Goal: Task Accomplishment & Management: Manage account settings

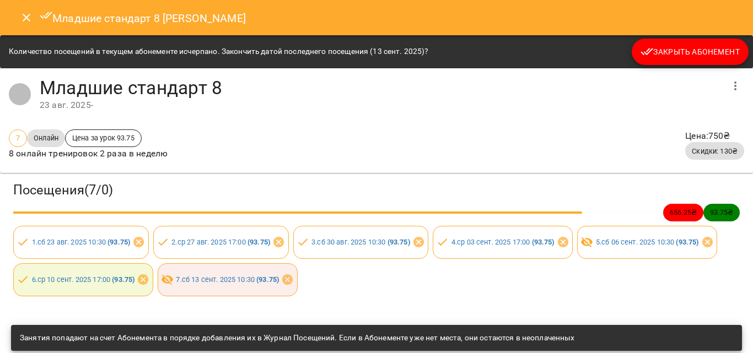
scroll to position [827, 0]
click at [729, 88] on icon "button" at bounding box center [735, 85] width 13 height 13
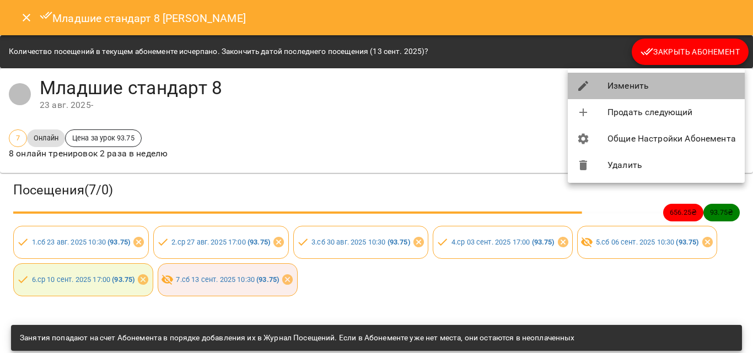
click at [611, 79] on li "Изменить" at bounding box center [656, 86] width 177 height 26
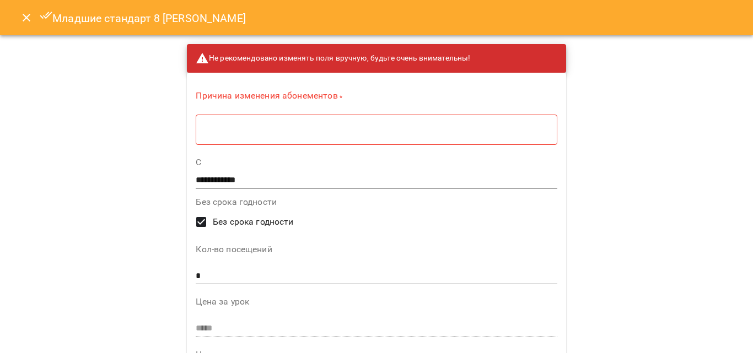
click at [203, 133] on textarea at bounding box center [376, 130] width 346 height 10
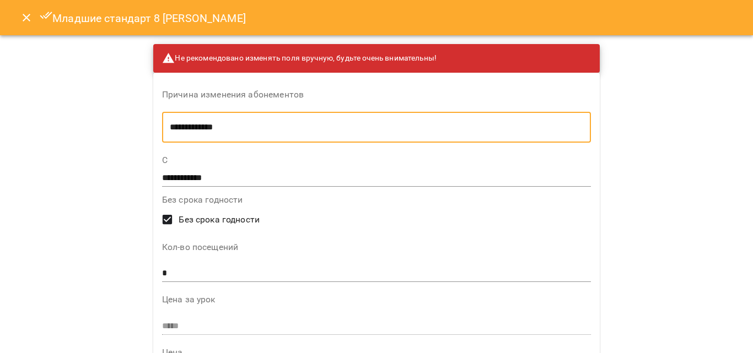
type textarea "**********"
click at [163, 272] on input "*" at bounding box center [376, 274] width 429 height 18
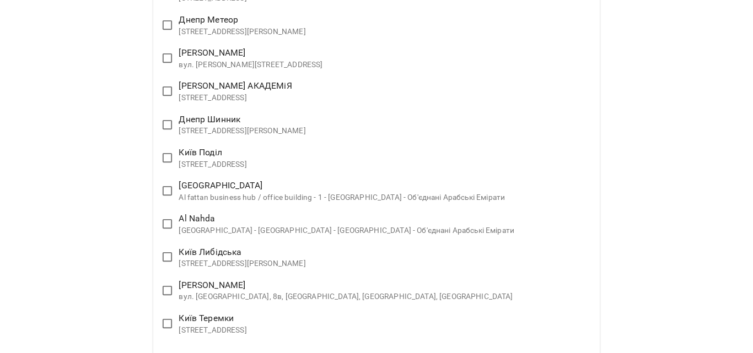
scroll to position [2244, 0]
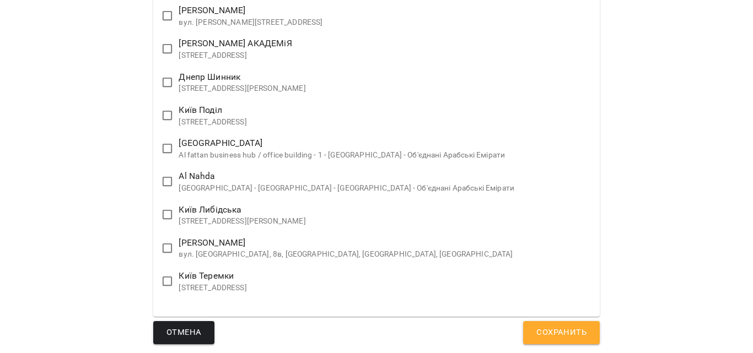
type input "*"
click at [556, 343] on button "Сохранить" at bounding box center [561, 332] width 77 height 23
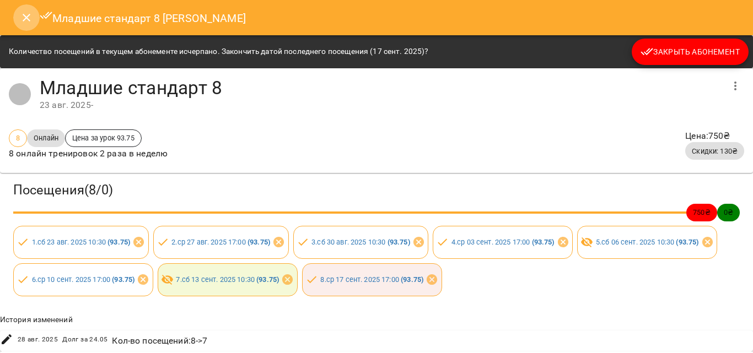
click at [26, 14] on icon "Close" at bounding box center [26, 17] width 13 height 13
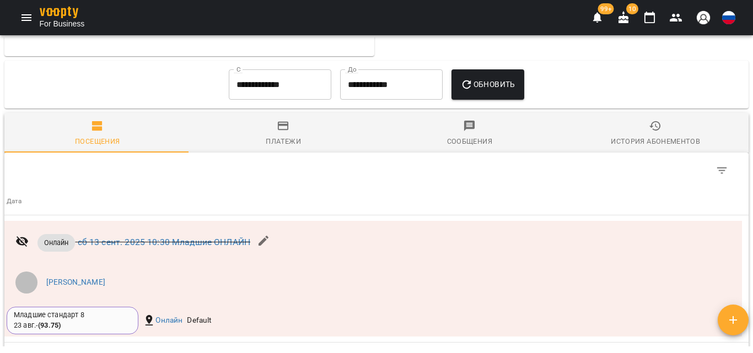
scroll to position [827, 0]
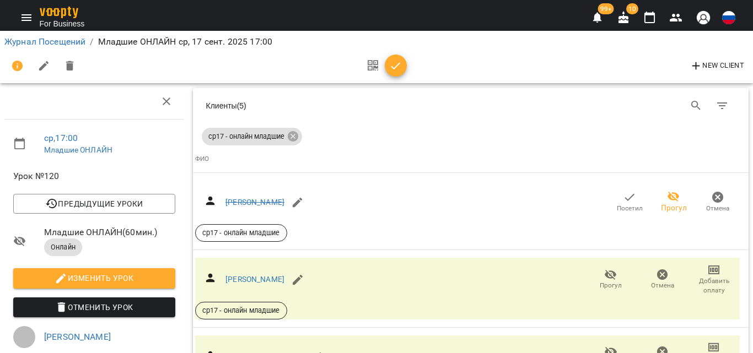
scroll to position [551, 0]
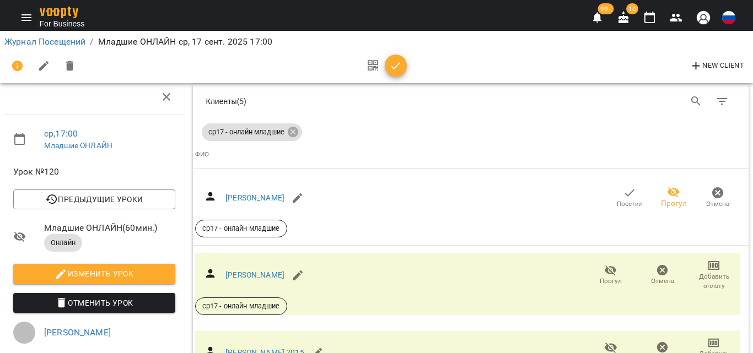
scroll to position [648, 0]
click at [51, 37] on link "Журнал Посещений" at bounding box center [44, 41] width 81 height 10
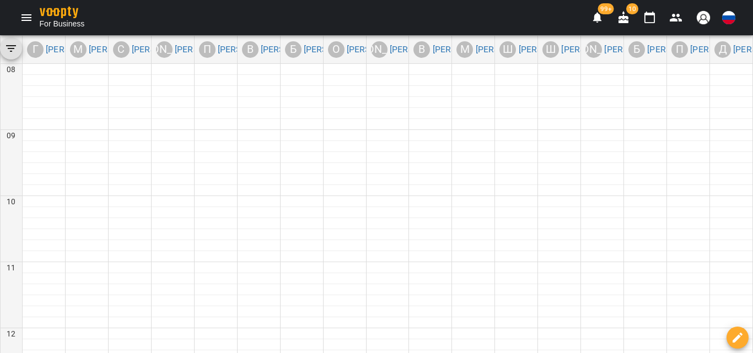
scroll to position [551, 0]
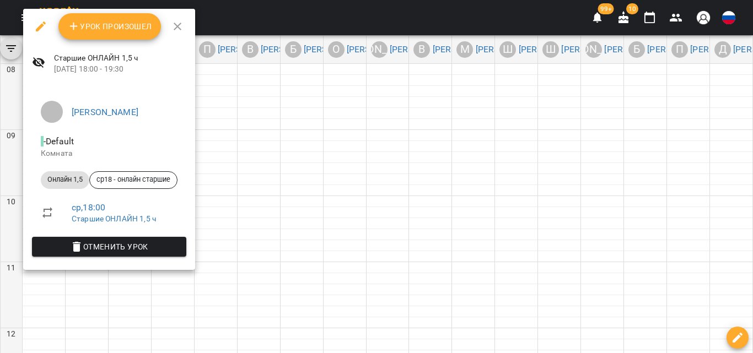
click at [96, 26] on span "Урок произошел" at bounding box center [109, 26] width 85 height 13
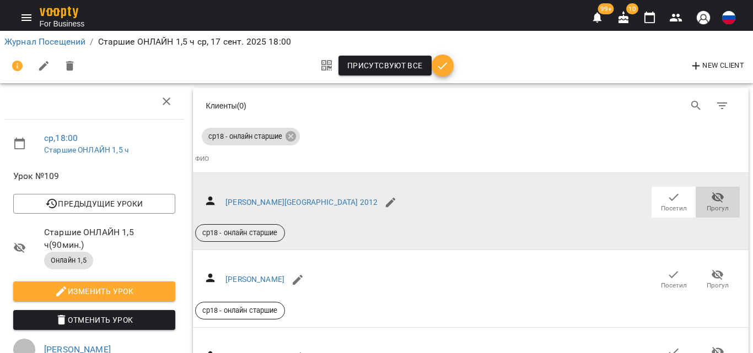
click at [711, 201] on icon "button" at bounding box center [717, 197] width 12 height 10
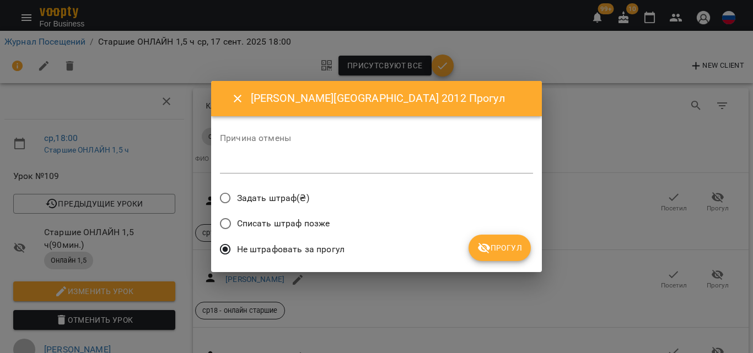
click at [483, 254] on icon "submit" at bounding box center [483, 247] width 13 height 13
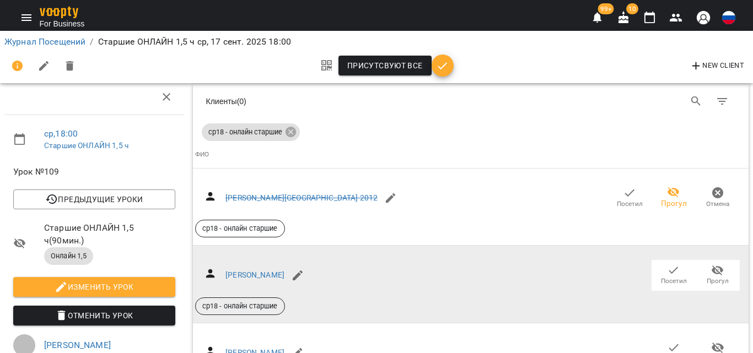
scroll to position [110, 0]
click at [719, 264] on span "Прогул" at bounding box center [717, 275] width 31 height 22
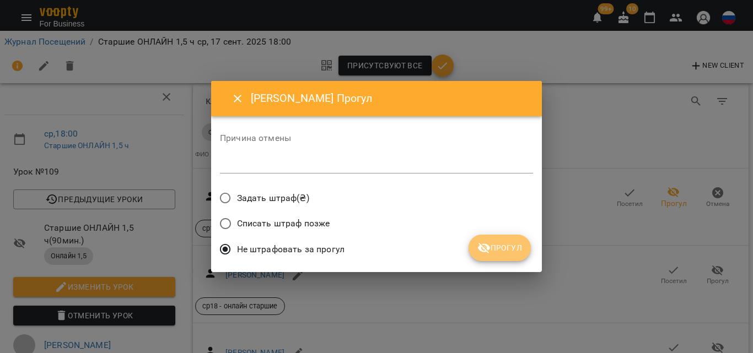
click at [519, 254] on span "Прогул" at bounding box center [499, 247] width 45 height 13
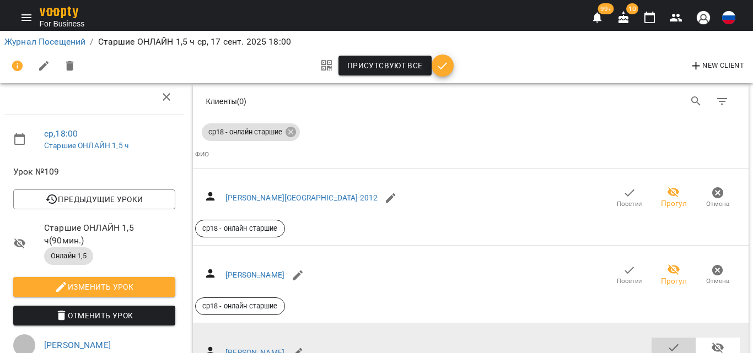
click at [677, 353] on span "Посетил" at bounding box center [674, 358] width 26 height 9
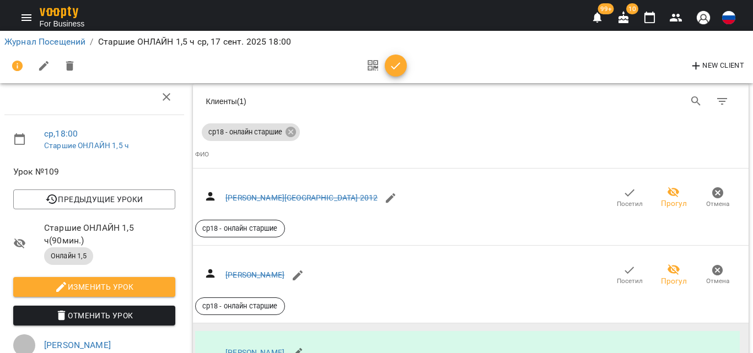
scroll to position [220, 0]
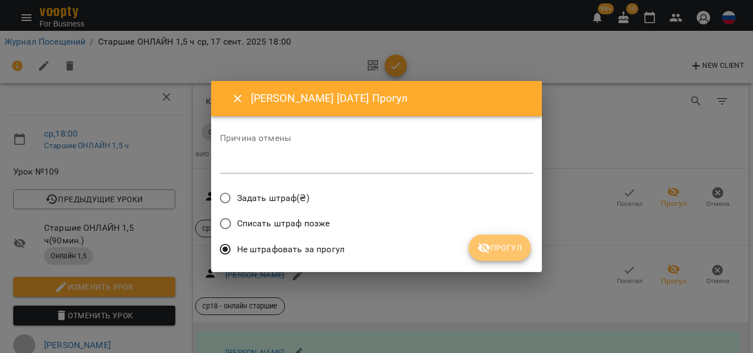
click at [500, 254] on span "Прогул" at bounding box center [499, 247] width 45 height 13
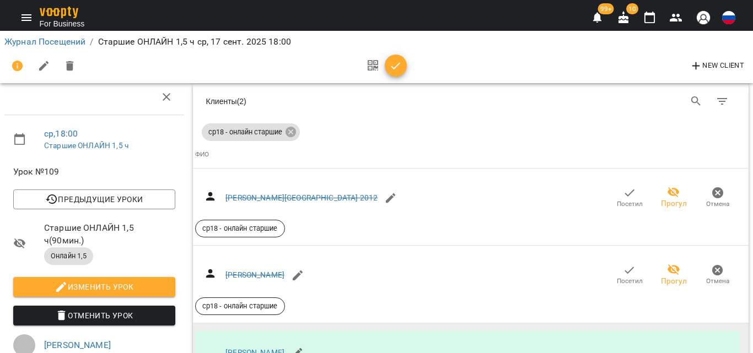
scroll to position [496, 0]
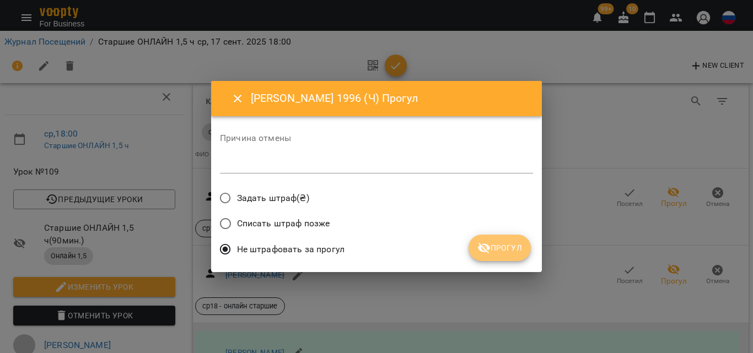
click at [511, 241] on button "Прогул" at bounding box center [499, 248] width 62 height 26
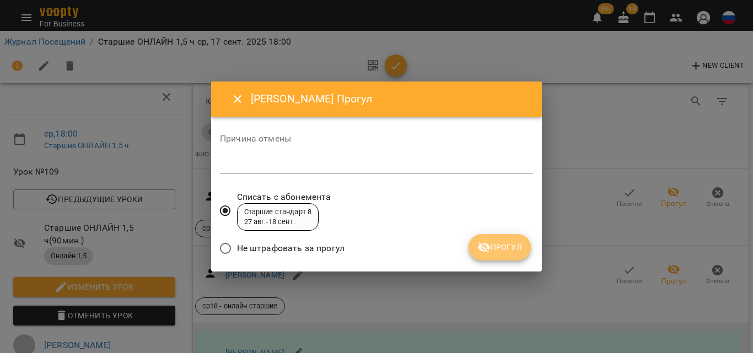
click at [507, 255] on button "Прогул" at bounding box center [499, 247] width 62 height 26
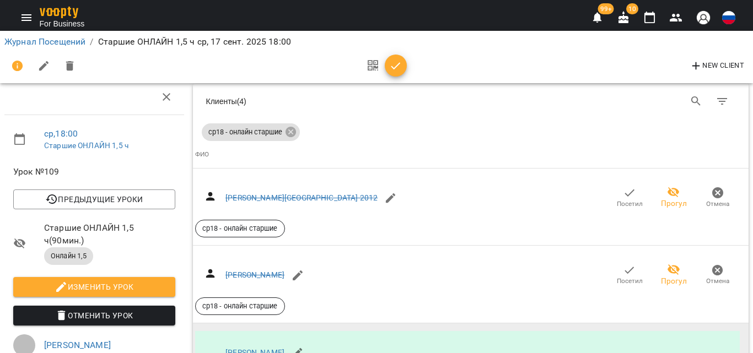
scroll to position [827, 0]
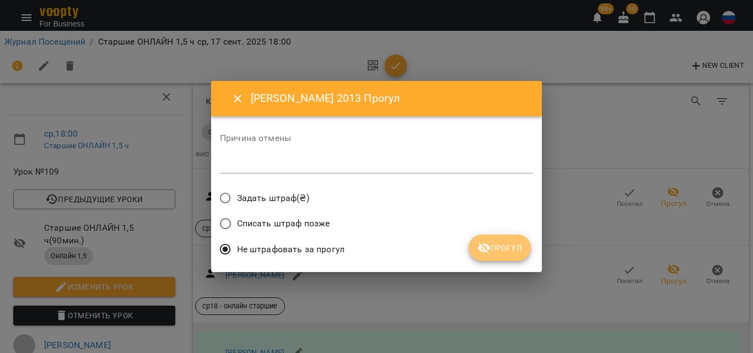
click at [499, 249] on span "Прогул" at bounding box center [499, 247] width 45 height 13
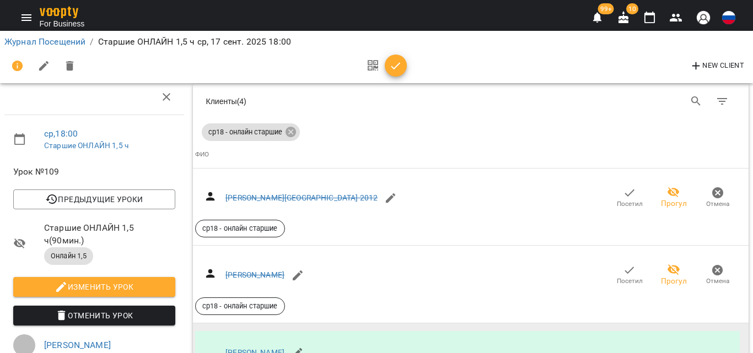
scroll to position [882, 0]
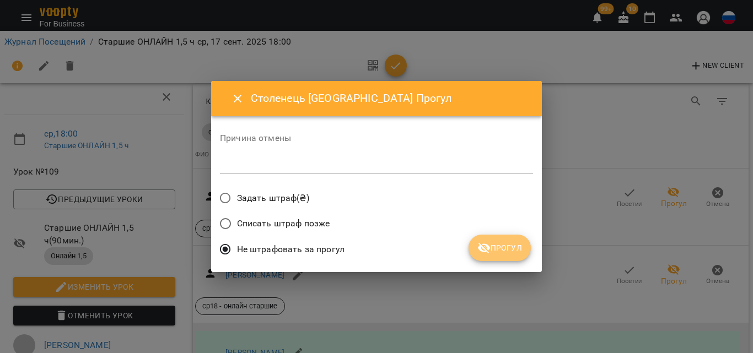
click at [515, 254] on span "Прогул" at bounding box center [499, 247] width 45 height 13
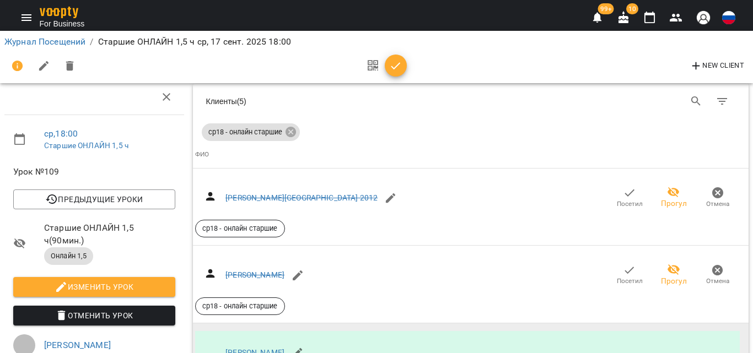
scroll to position [1102, 0]
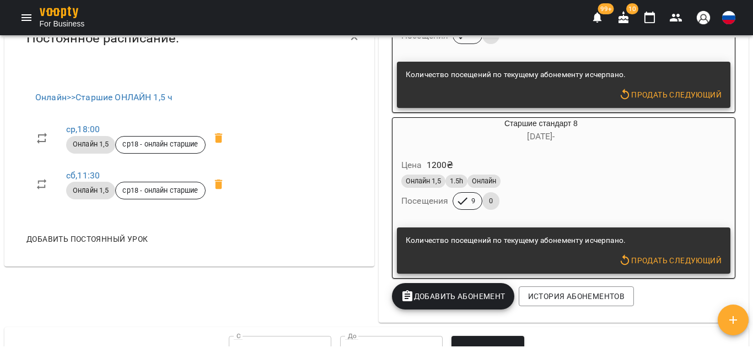
scroll to position [441, 0]
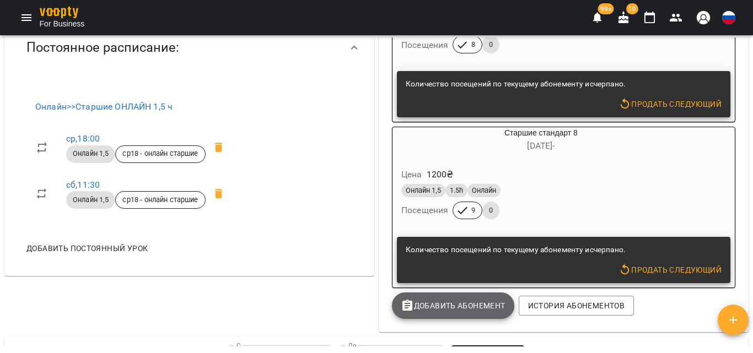
click at [456, 318] on button "Добавить Абонемент" at bounding box center [453, 306] width 122 height 26
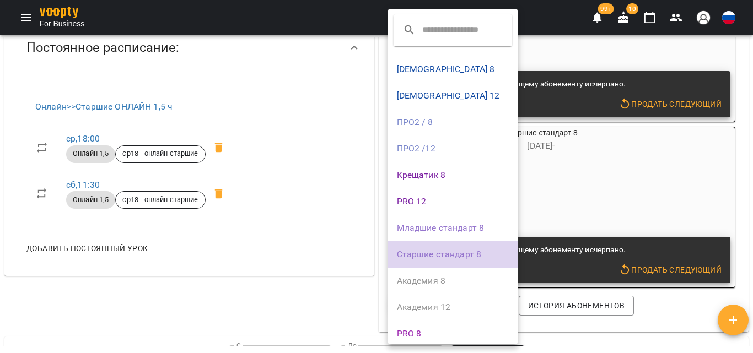
click at [480, 251] on li "Старшие стандарт 8" at bounding box center [453, 254] width 130 height 26
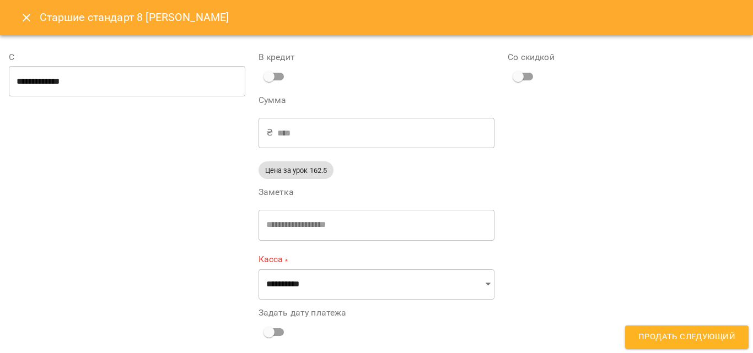
type input "**********"
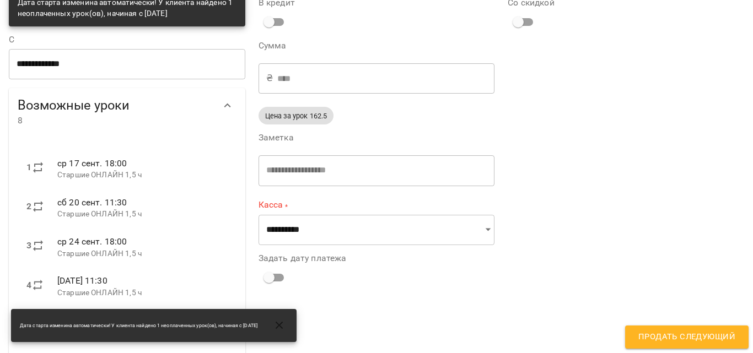
scroll to position [55, 0]
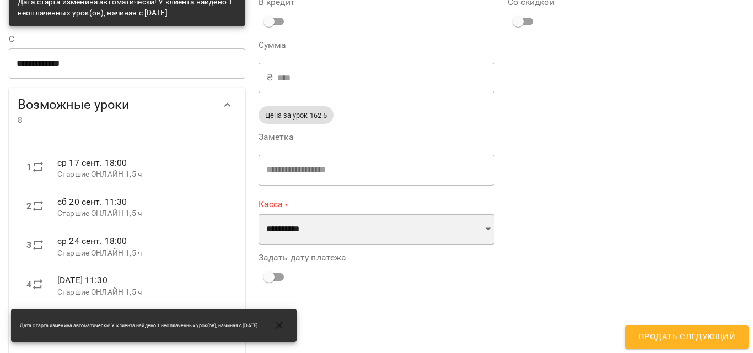
click at [284, 240] on select "**********" at bounding box center [376, 229] width 236 height 31
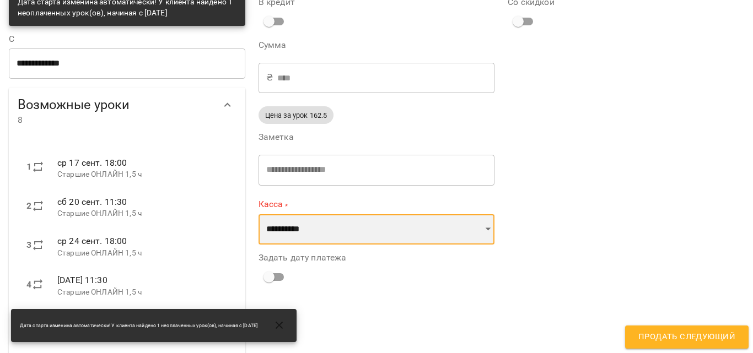
select select "**********"
click at [258, 214] on select "**********" at bounding box center [376, 229] width 236 height 31
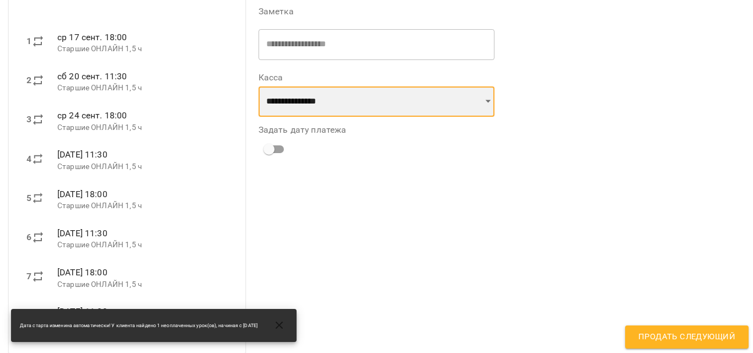
scroll to position [191, 0]
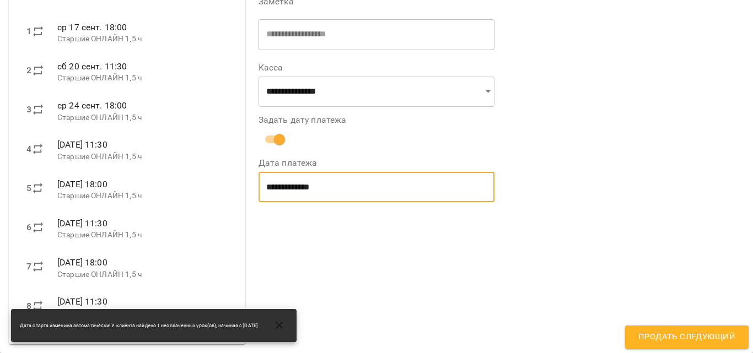
click at [284, 177] on input "**********" at bounding box center [376, 187] width 236 height 31
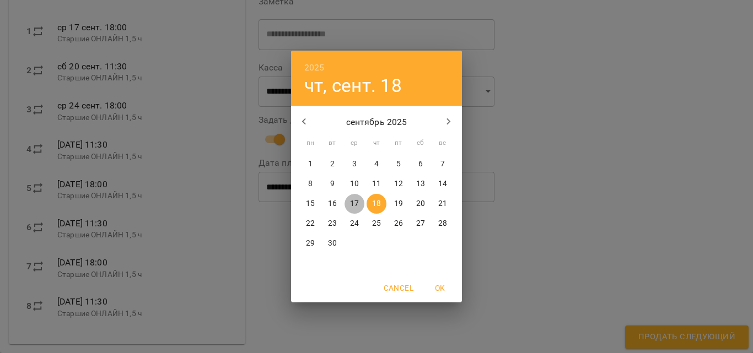
click at [362, 203] on span "17" at bounding box center [354, 203] width 20 height 11
type input "**********"
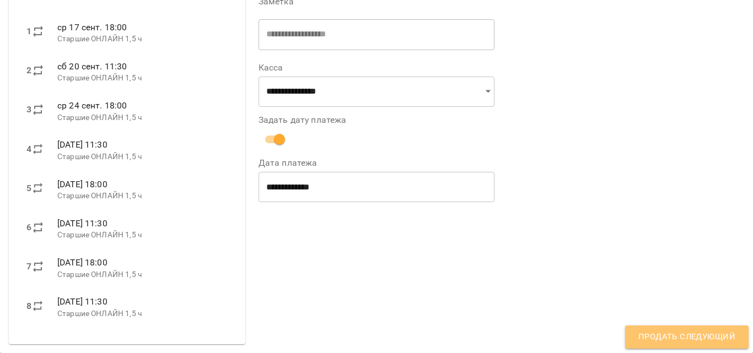
click at [657, 331] on span "Продать следующий" at bounding box center [686, 337] width 97 height 14
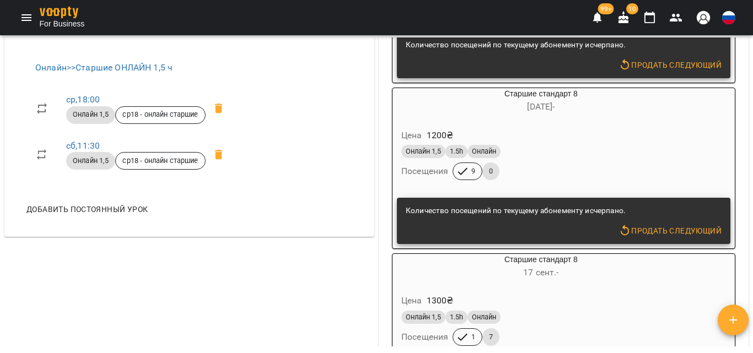
scroll to position [591, 0]
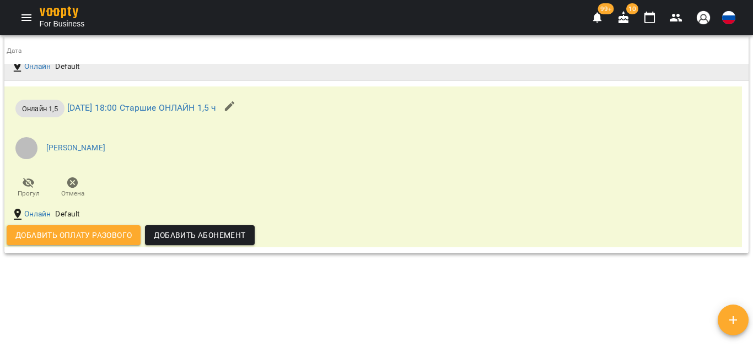
scroll to position [937, 0]
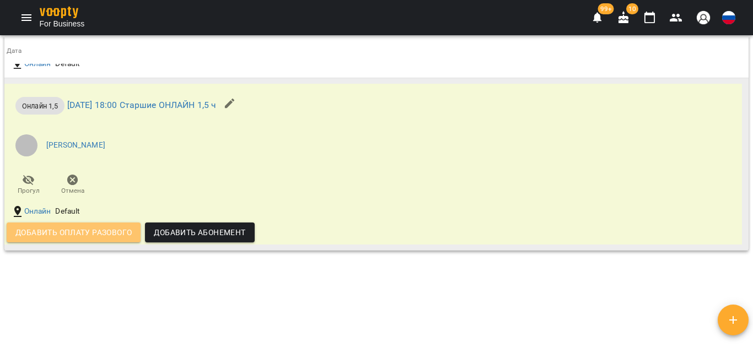
click at [64, 239] on span "Добавить оплату разового" at bounding box center [73, 232] width 116 height 13
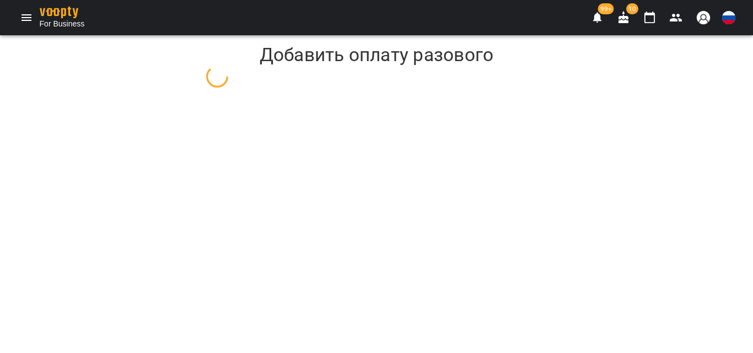
select select "**********"
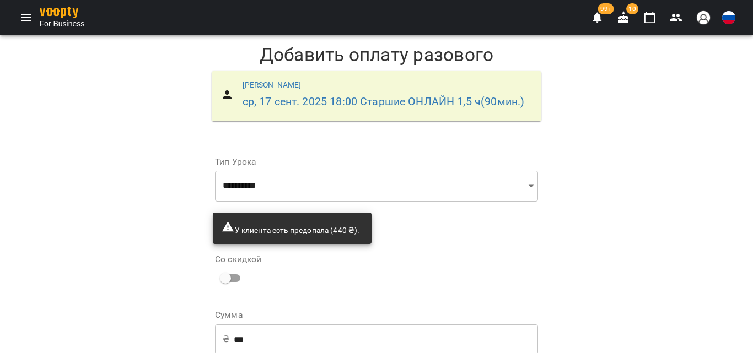
scroll to position [96, 0]
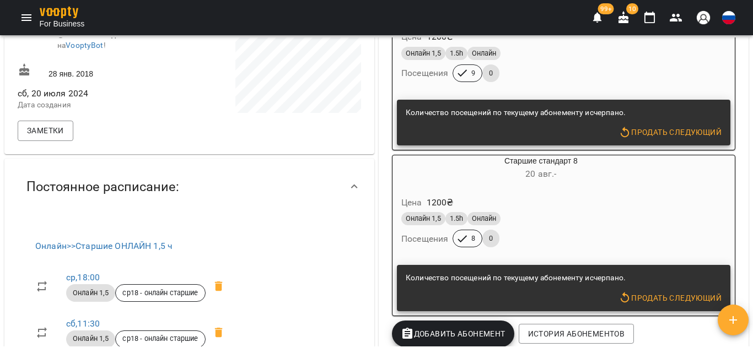
scroll to position [386, 0]
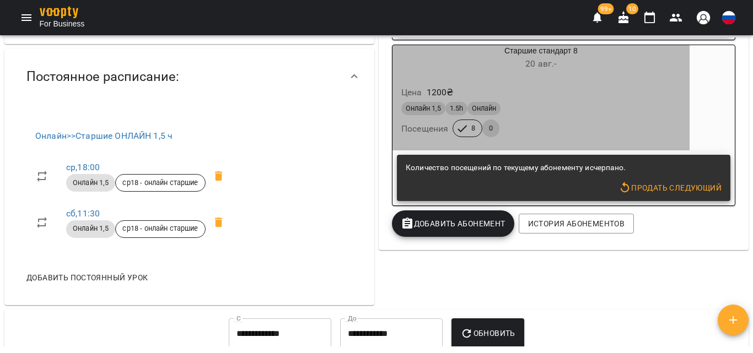
click at [608, 88] on div "Цена 1200 ₴" at bounding box center [541, 93] width 284 height 20
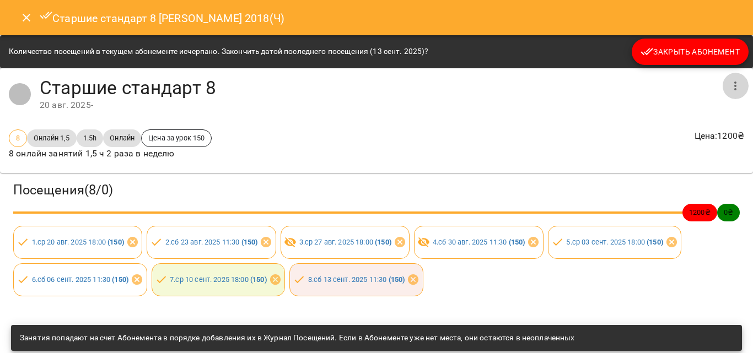
click at [722, 94] on button "button" at bounding box center [735, 86] width 26 height 26
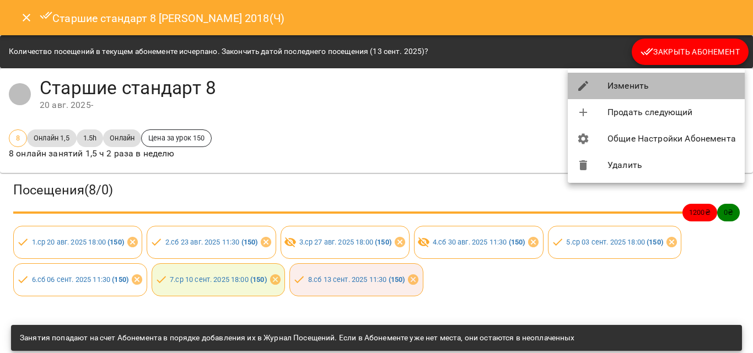
click at [619, 88] on li "Изменить" at bounding box center [656, 86] width 177 height 26
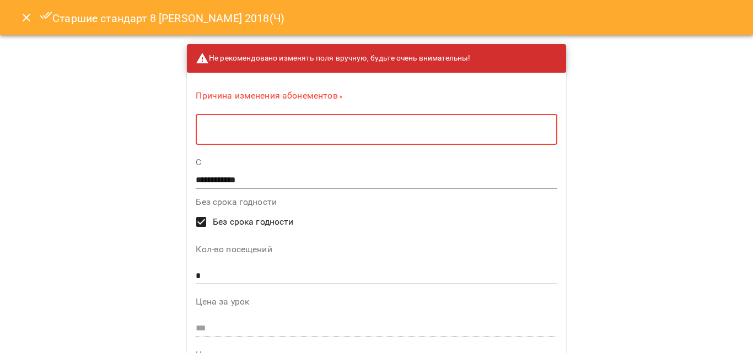
click at [281, 127] on textarea at bounding box center [376, 130] width 346 height 10
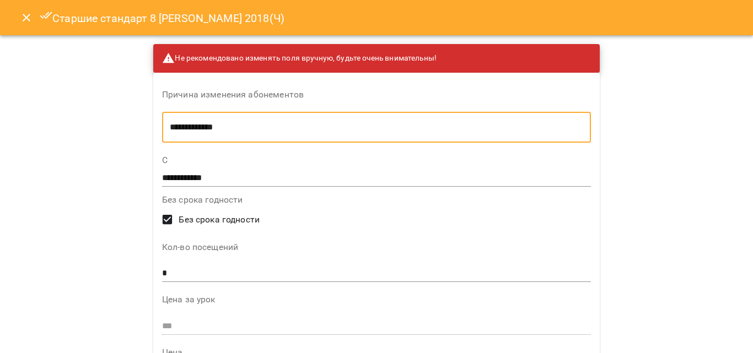
type textarea "**********"
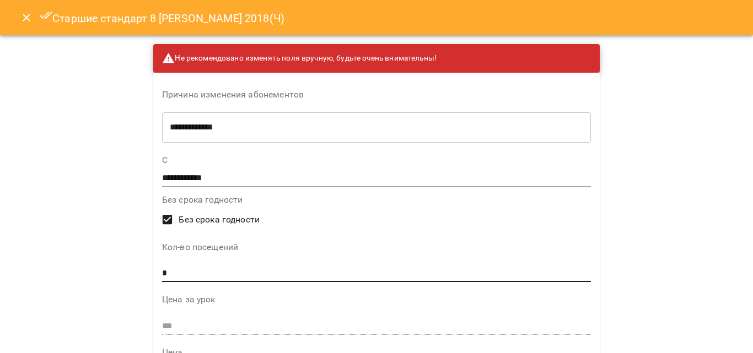
click at [173, 269] on input "*" at bounding box center [376, 274] width 429 height 18
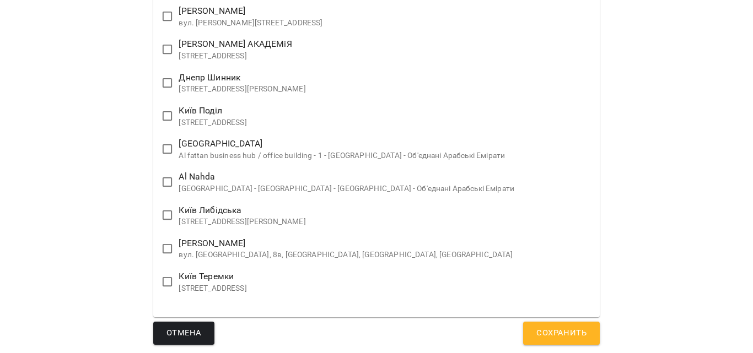
scroll to position [2244, 0]
type input "*"
click at [564, 332] on span "Сохранить" at bounding box center [561, 333] width 50 height 14
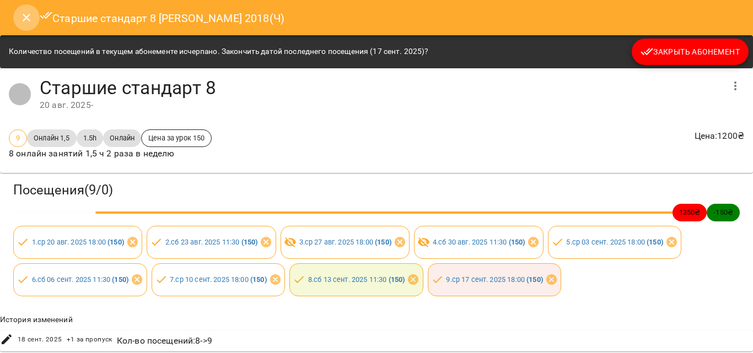
click at [20, 18] on icon "Close" at bounding box center [26, 17] width 13 height 13
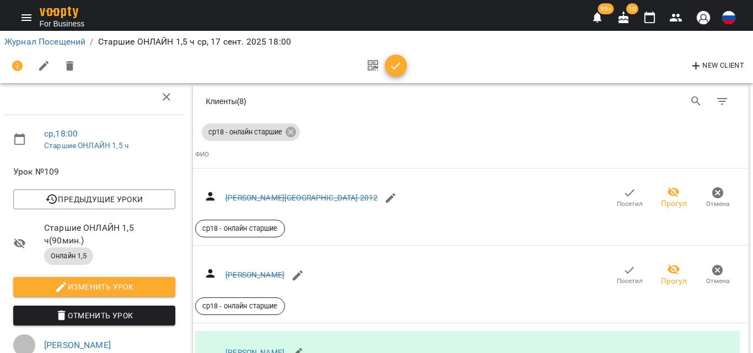
scroll to position [496, 0]
